Goal: Find contact information

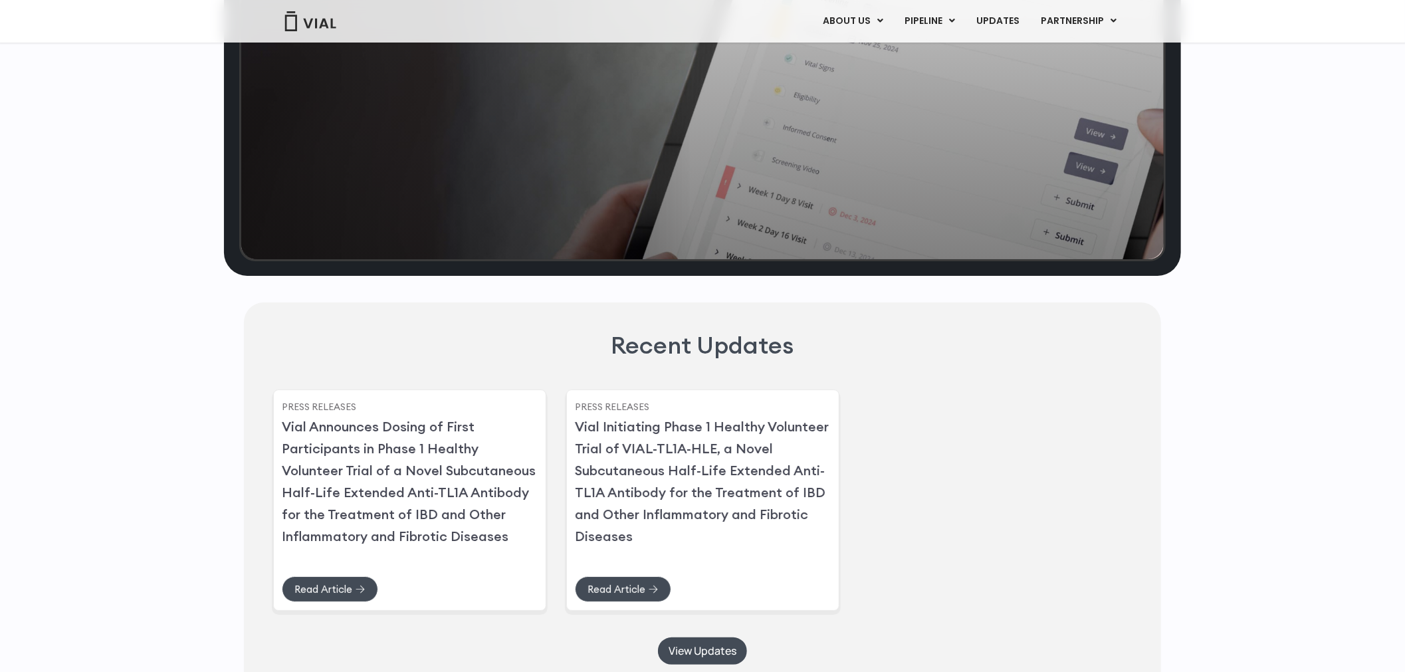
scroll to position [2558, 0]
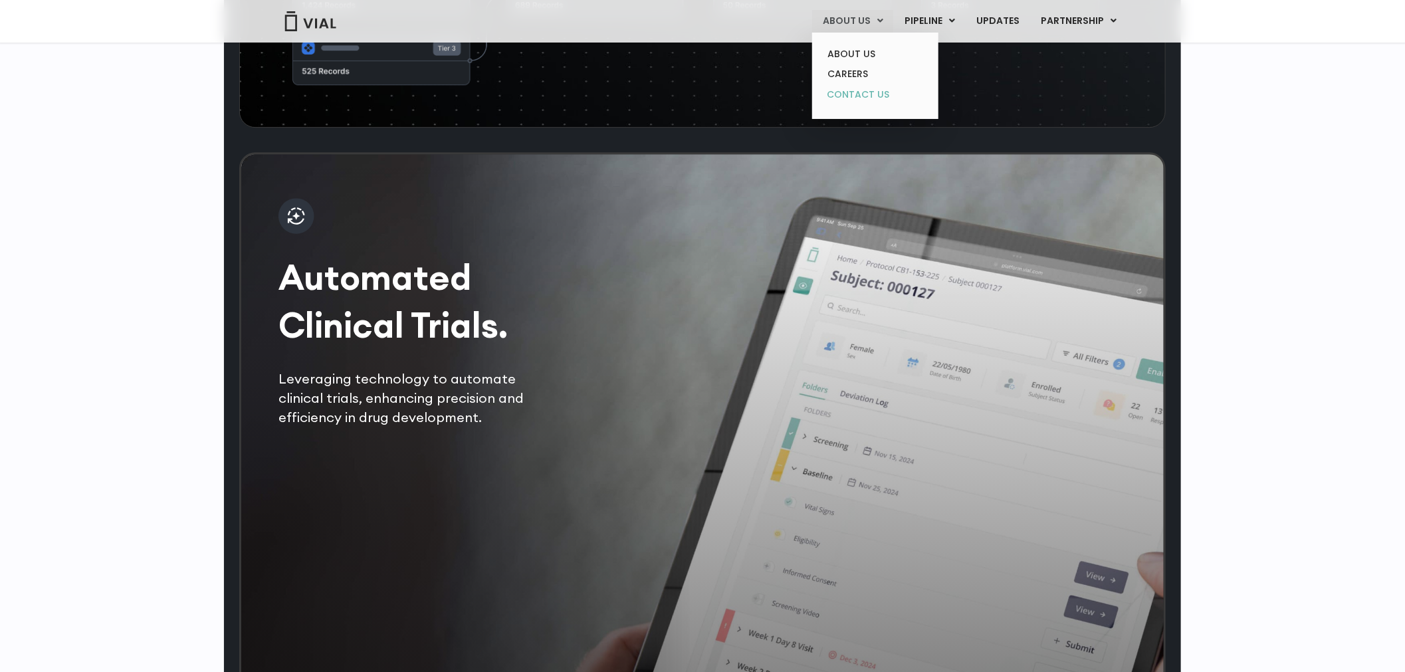
click at [874, 90] on link "CONTACT US" at bounding box center [875, 94] width 116 height 21
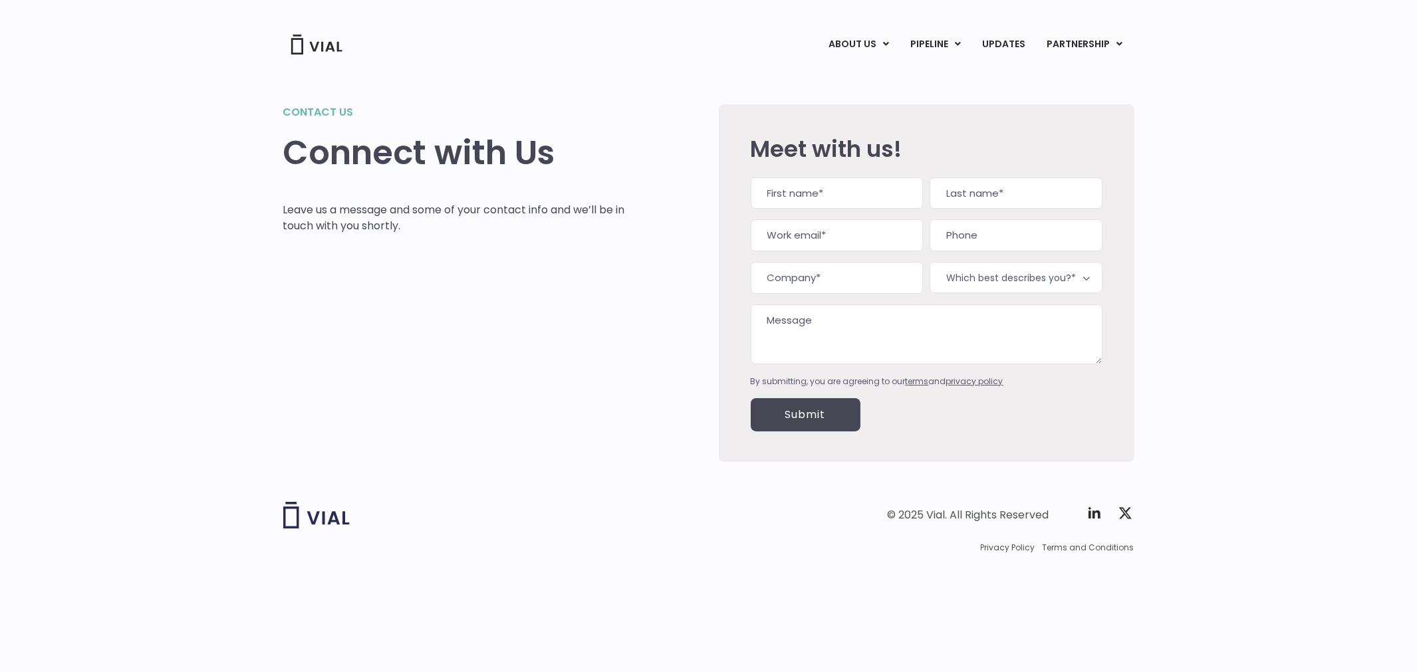
click at [1085, 511] on div "© 2025 Vial. All Rights Reserved Twitter X Logo" at bounding box center [923, 515] width 422 height 27
click at [1098, 510] on icon at bounding box center [1094, 513] width 16 height 16
